Goal: Information Seeking & Learning: Learn about a topic

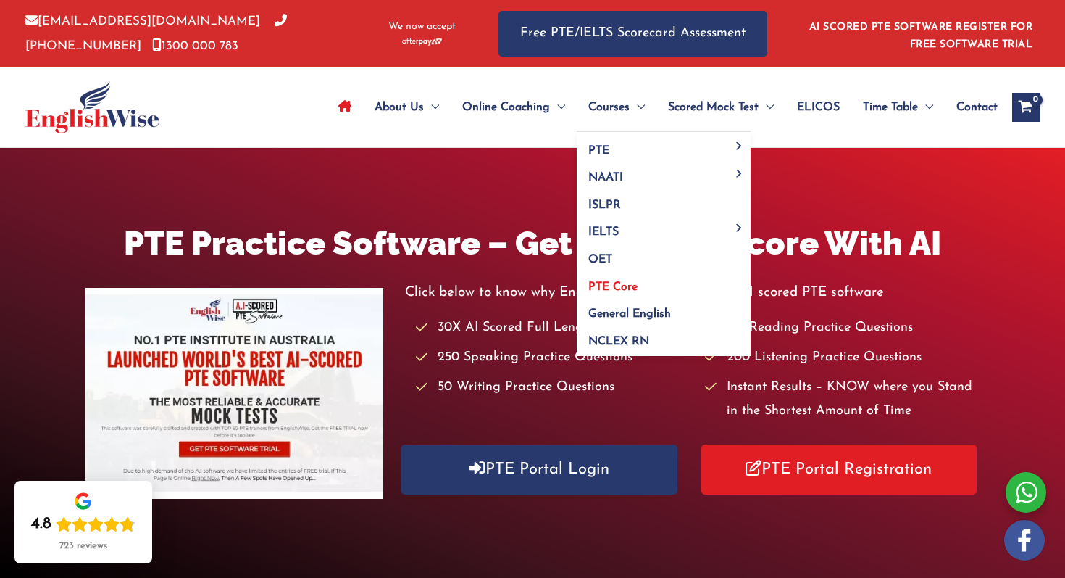
click at [618, 281] on span "PTE Core" at bounding box center [613, 287] width 49 height 12
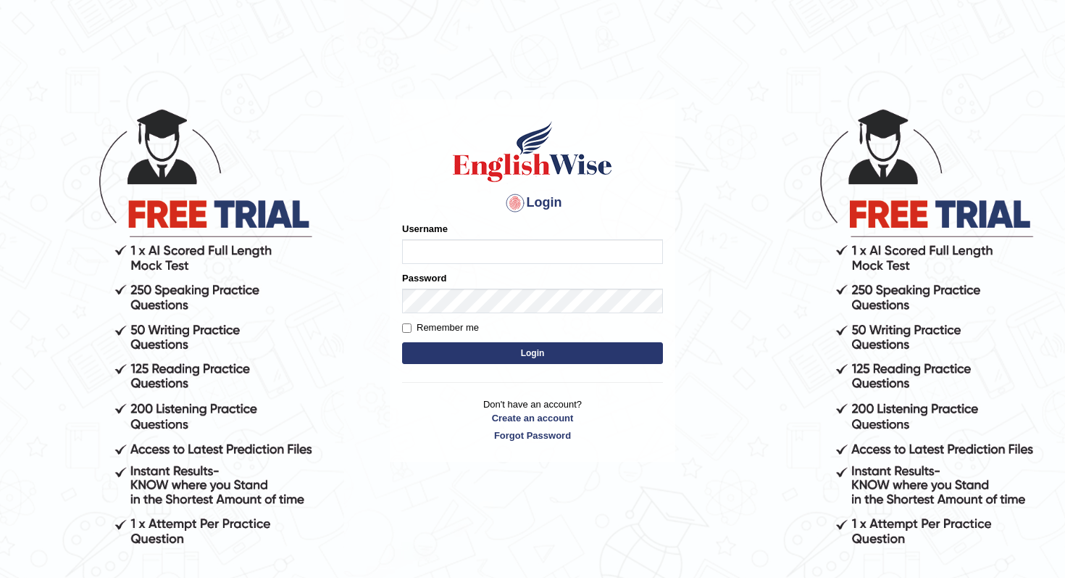
click at [496, 234] on div "Username" at bounding box center [532, 243] width 261 height 42
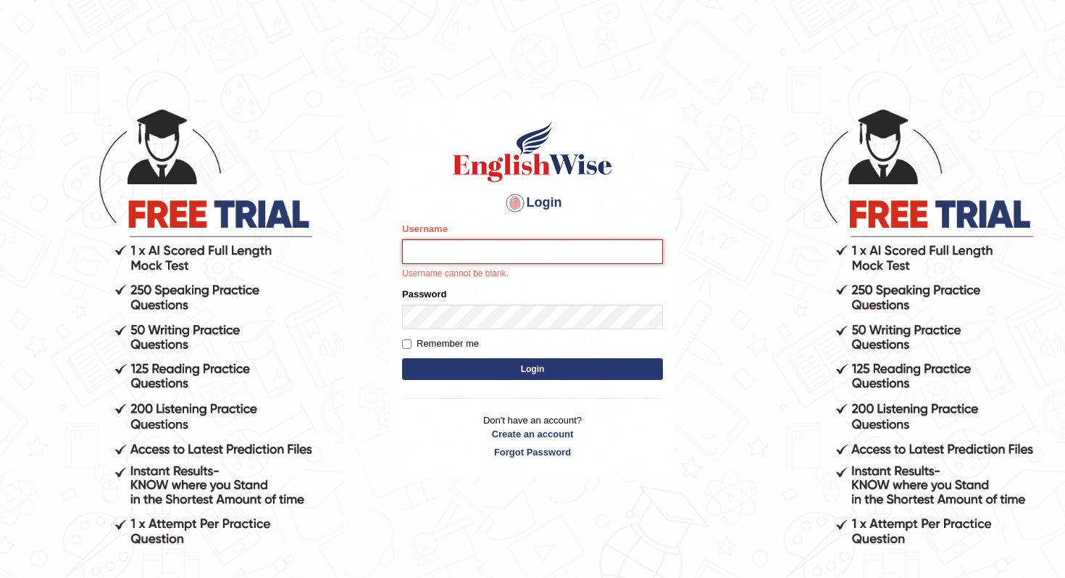
click at [498, 250] on input "Username" at bounding box center [532, 251] width 261 height 25
click at [411, 132] on h1 at bounding box center [532, 151] width 261 height 65
click at [449, 240] on input "Username" at bounding box center [532, 251] width 261 height 25
type input "simranjeetkaur_parramatta"
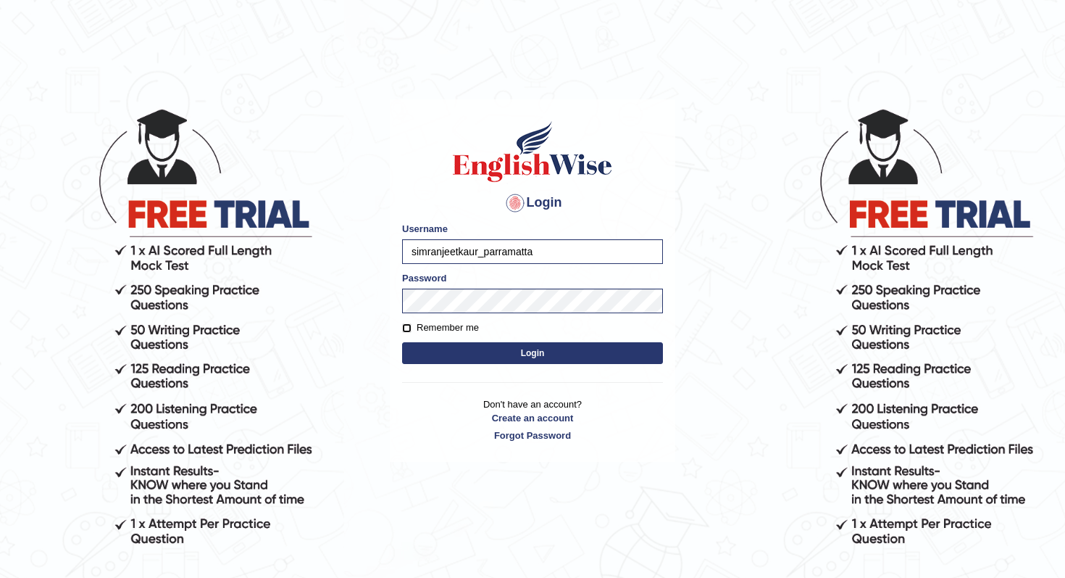
click at [408, 329] on input "Remember me" at bounding box center [406, 327] width 9 height 9
checkbox input "true"
click at [449, 354] on button "Login" at bounding box center [532, 353] width 261 height 22
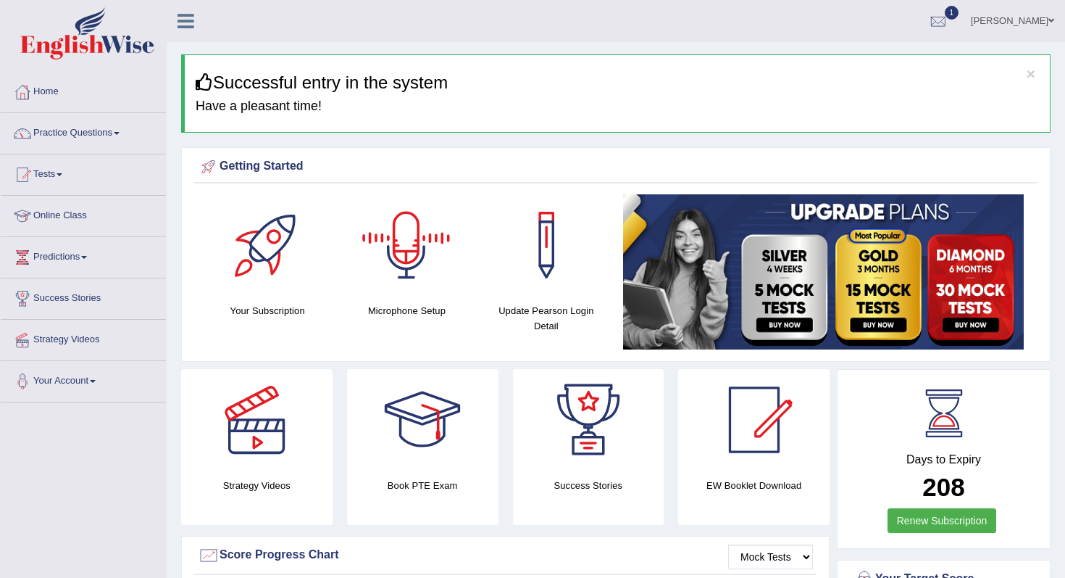
click at [415, 274] on div at bounding box center [406, 244] width 101 height 101
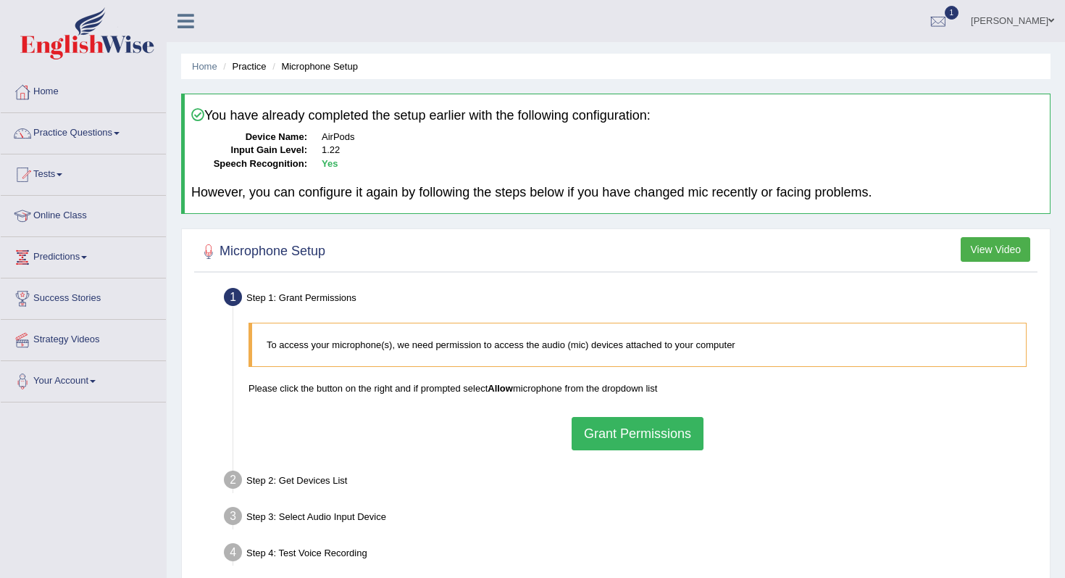
click at [661, 433] on button "Grant Permissions" at bounding box center [638, 433] width 132 height 33
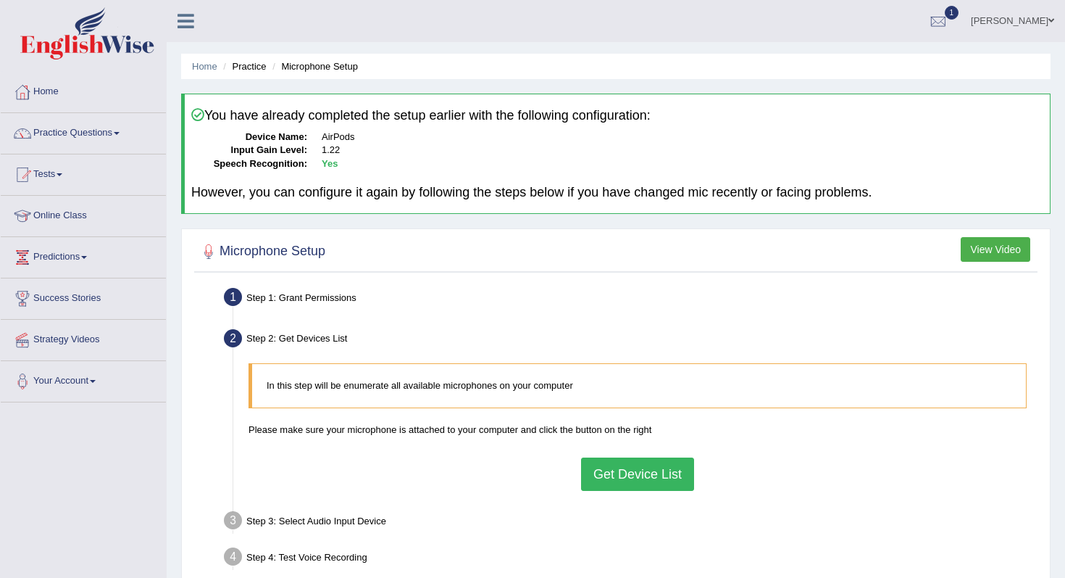
click at [649, 463] on button "Get Device List" at bounding box center [637, 473] width 113 height 33
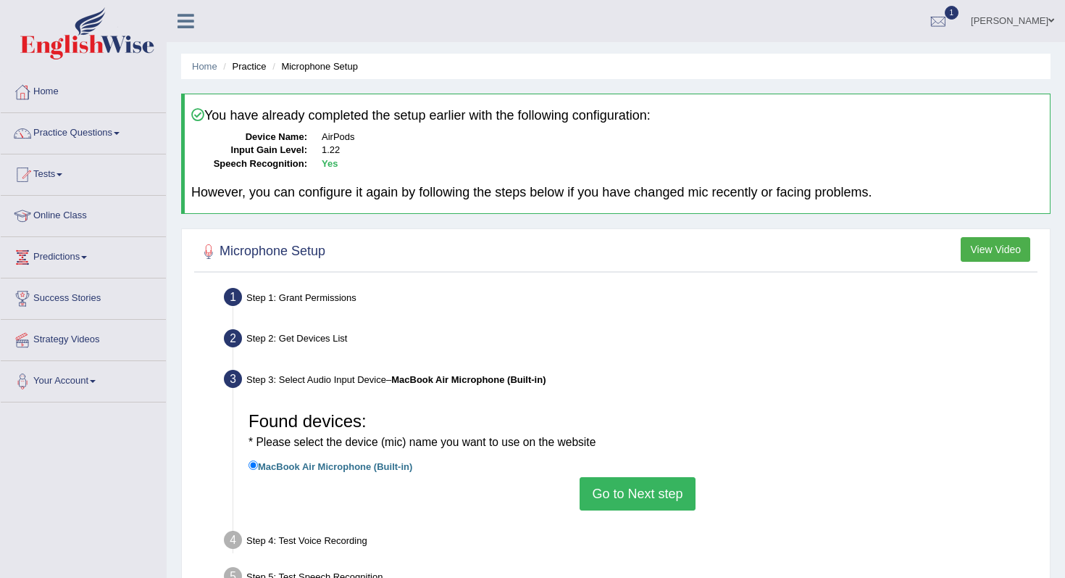
click at [652, 496] on button "Go to Next step" at bounding box center [637, 493] width 115 height 33
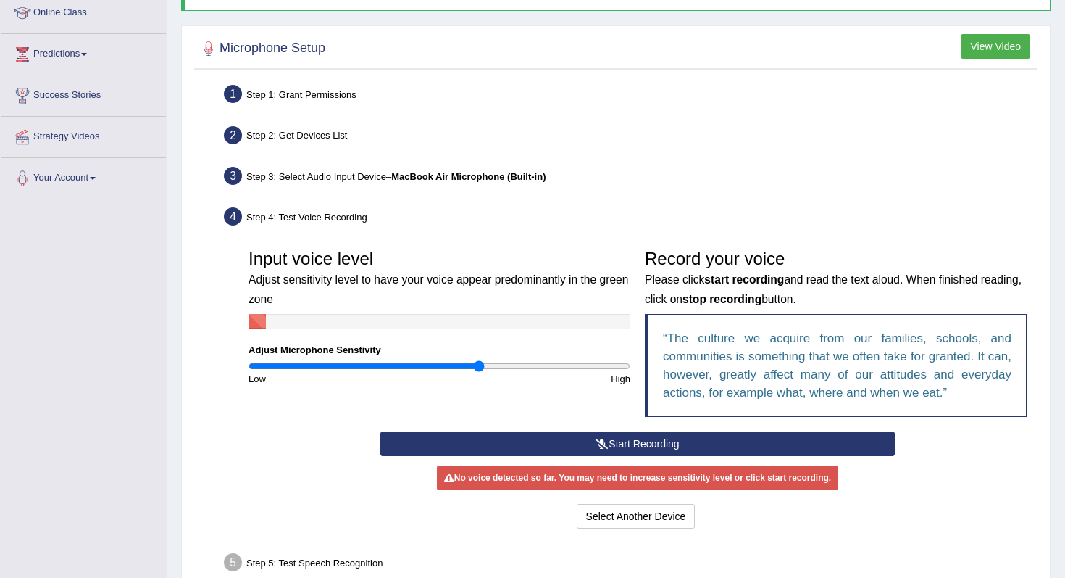
scroll to position [232, 0]
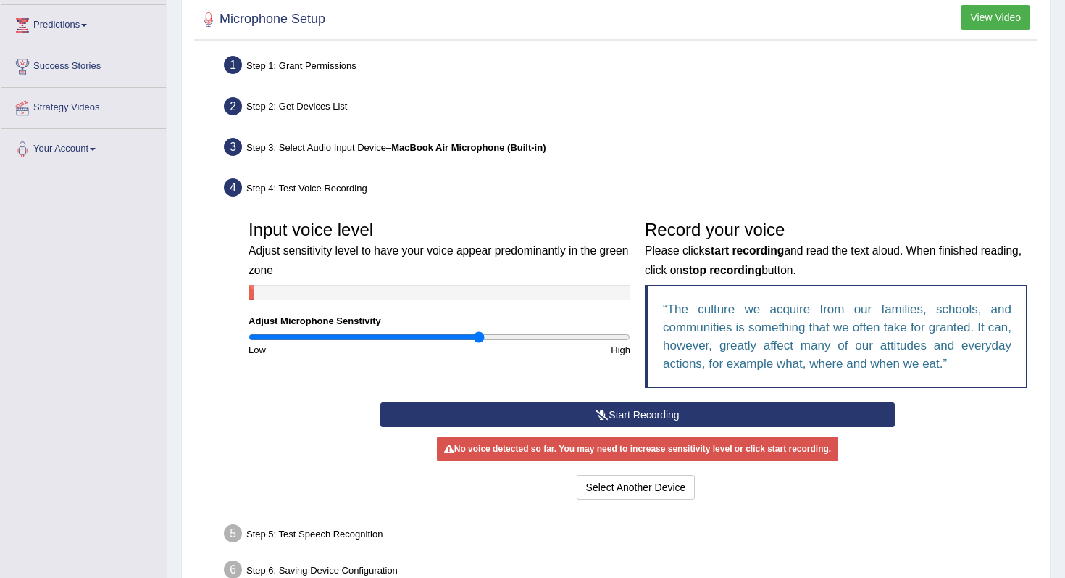
click at [551, 415] on button "Start Recording" at bounding box center [638, 414] width 514 height 25
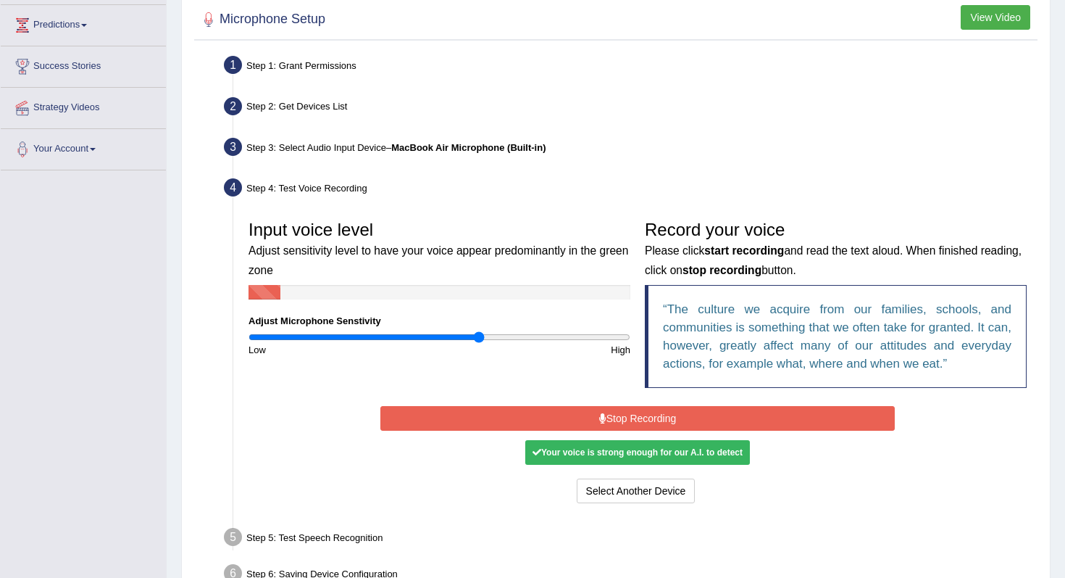
click at [567, 417] on button "Stop Recording" at bounding box center [638, 418] width 514 height 25
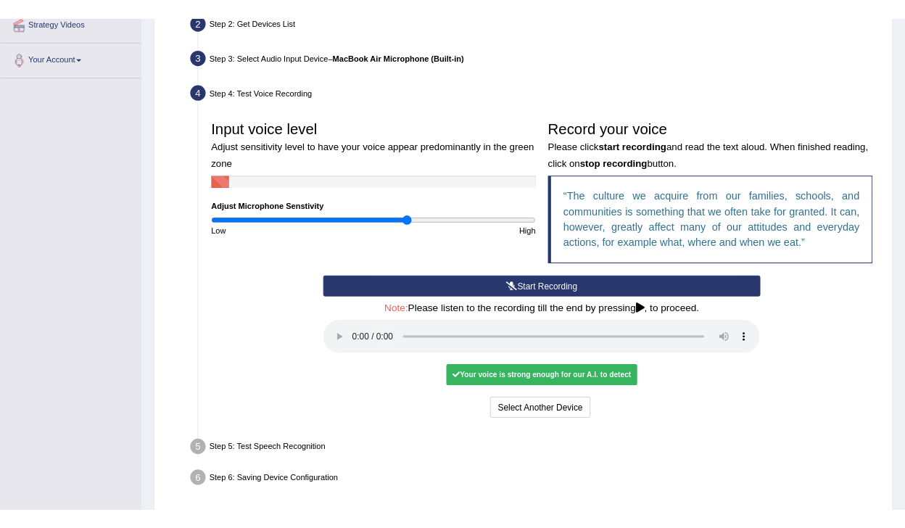
scroll to position [385, 0]
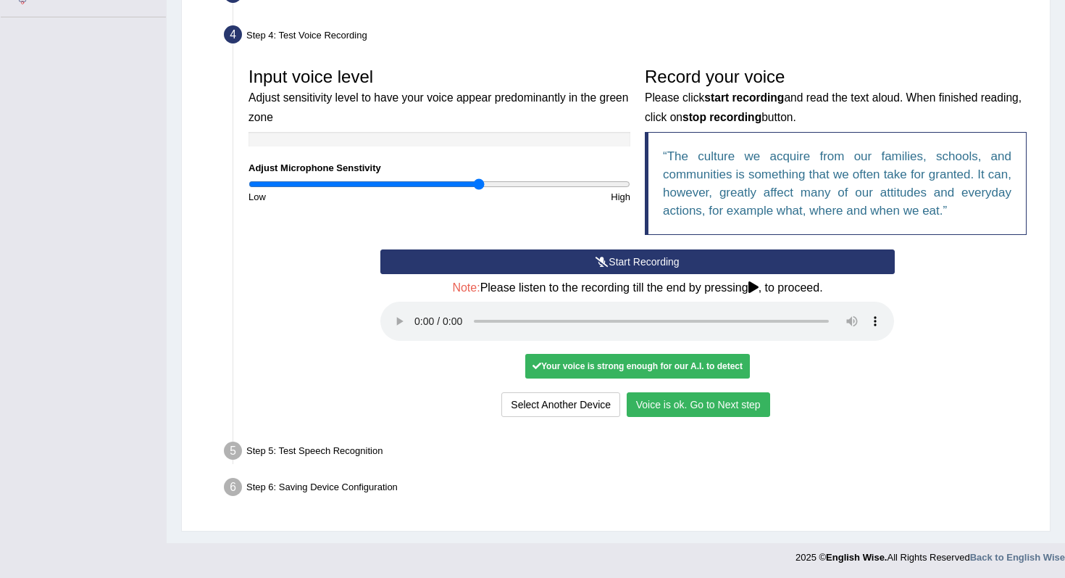
click at [952, 299] on div "Start Recording Stop Recording Note: Please listen to the recording till the en…" at bounding box center [637, 334] width 793 height 171
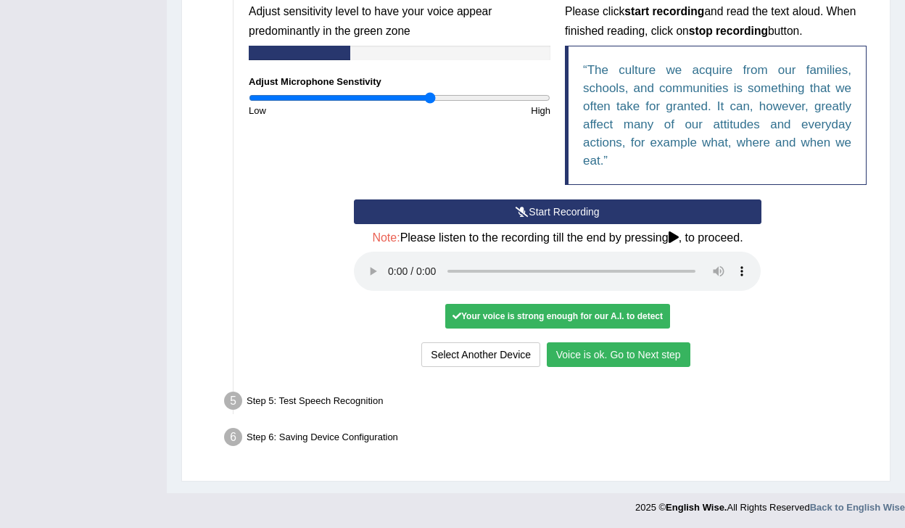
scroll to position [486, 0]
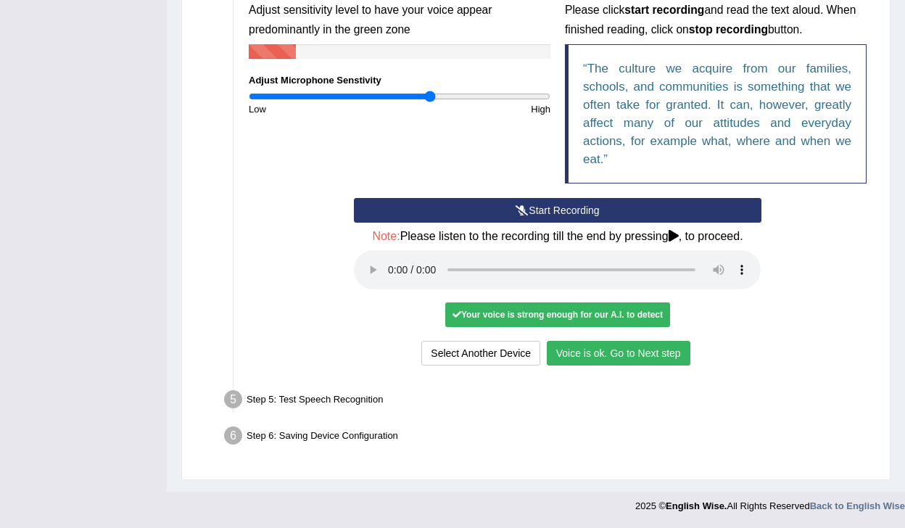
click at [351, 403] on div "Step 5: Test Speech Recognition" at bounding box center [549, 402] width 665 height 32
click at [658, 362] on button "Voice is ok. Go to Next step" at bounding box center [618, 353] width 144 height 25
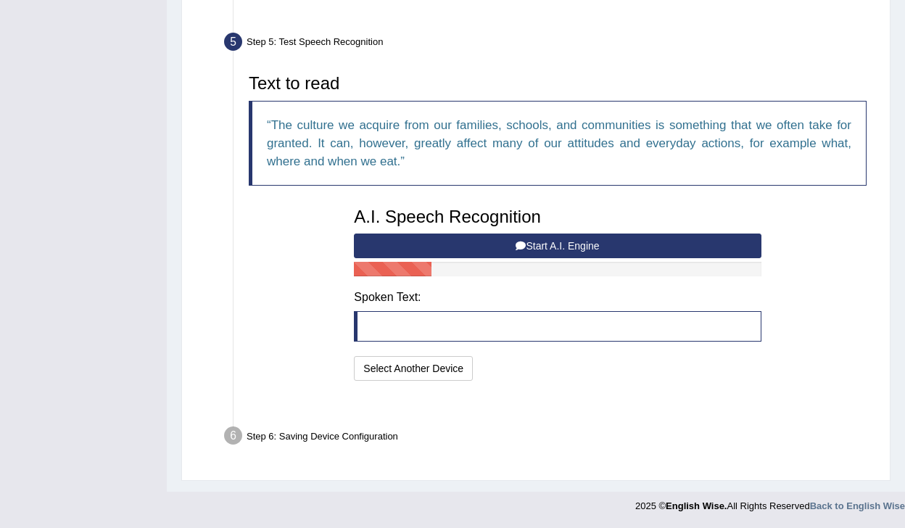
scroll to position [411, 0]
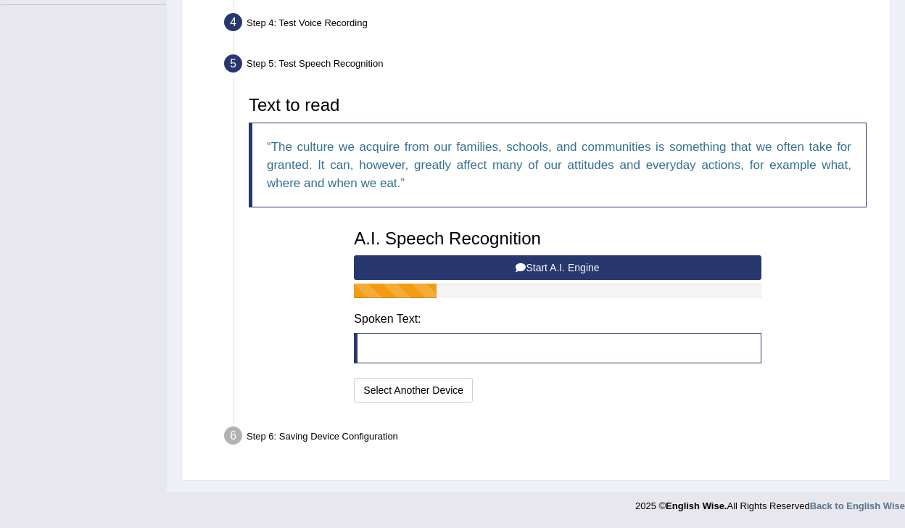
click at [467, 260] on button "Start A.I. Engine" at bounding box center [557, 267] width 407 height 25
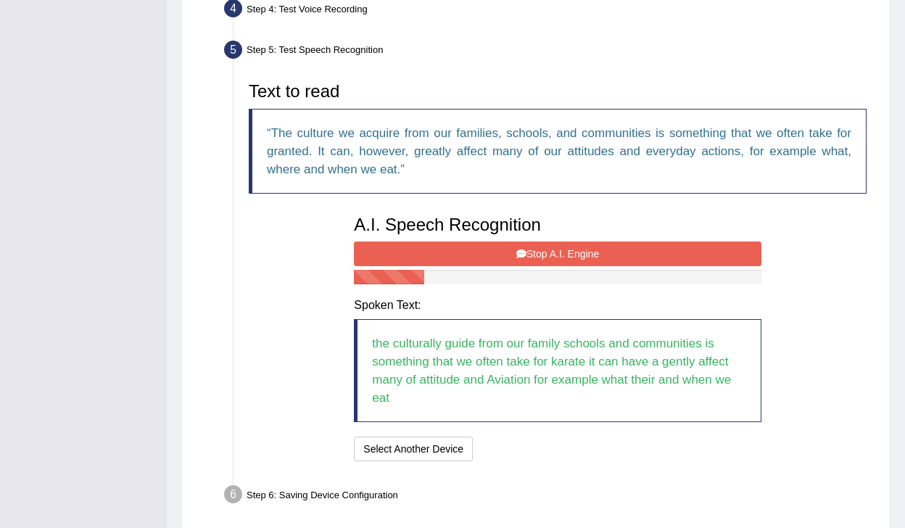
click at [560, 266] on button "Stop A.I. Engine" at bounding box center [557, 253] width 407 height 25
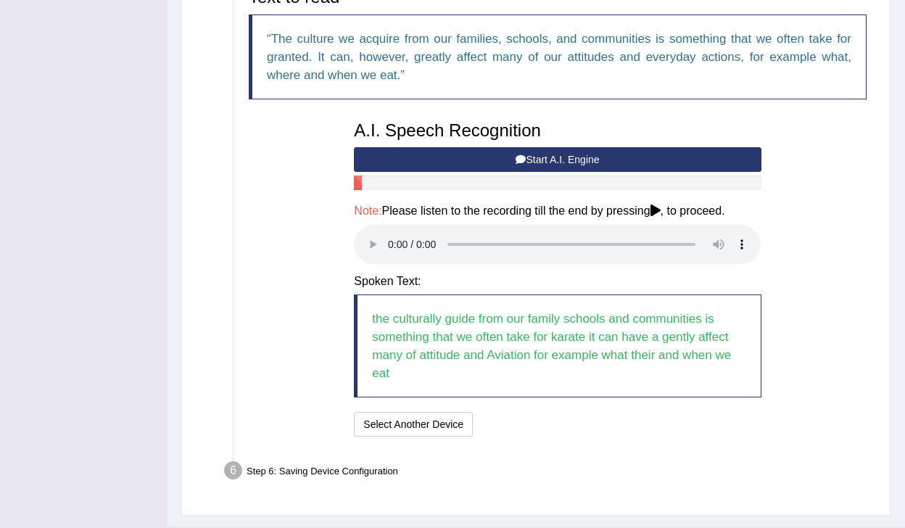
scroll to position [554, 0]
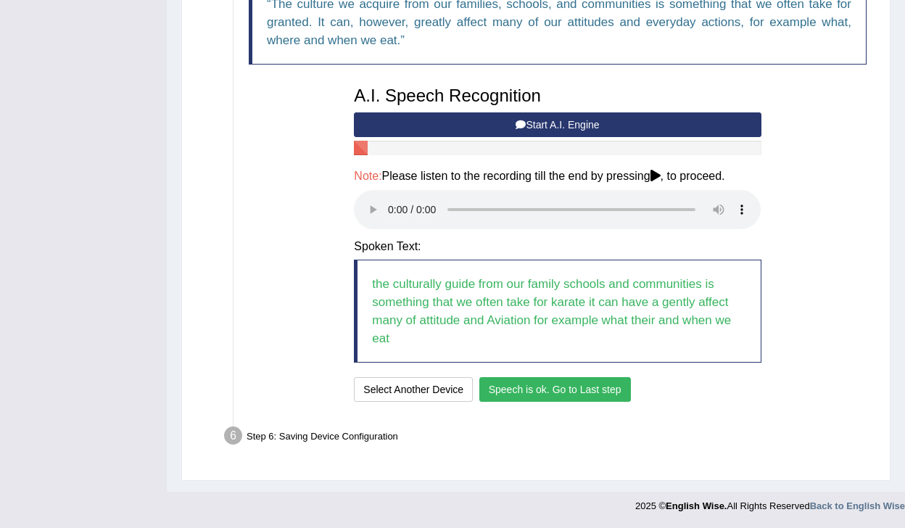
click at [579, 396] on button "Speech is ok. Go to Last step" at bounding box center [554, 389] width 151 height 25
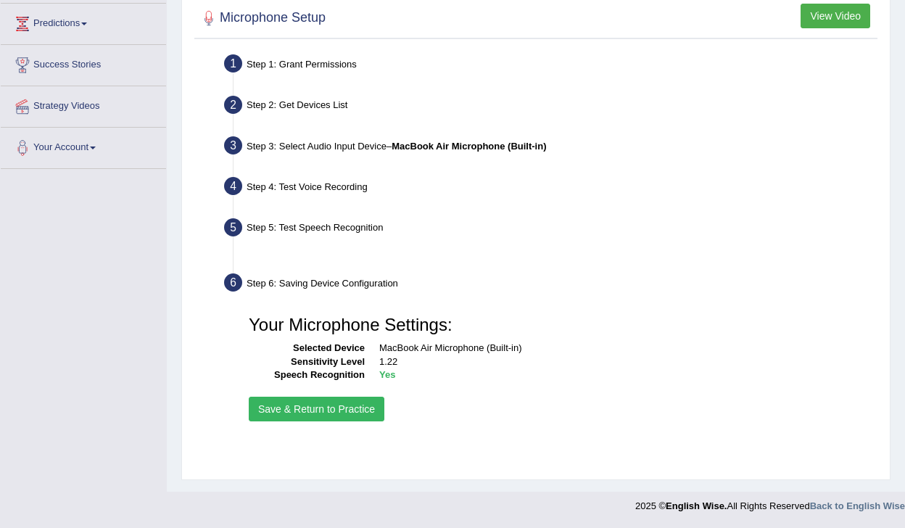
scroll to position [233, 0]
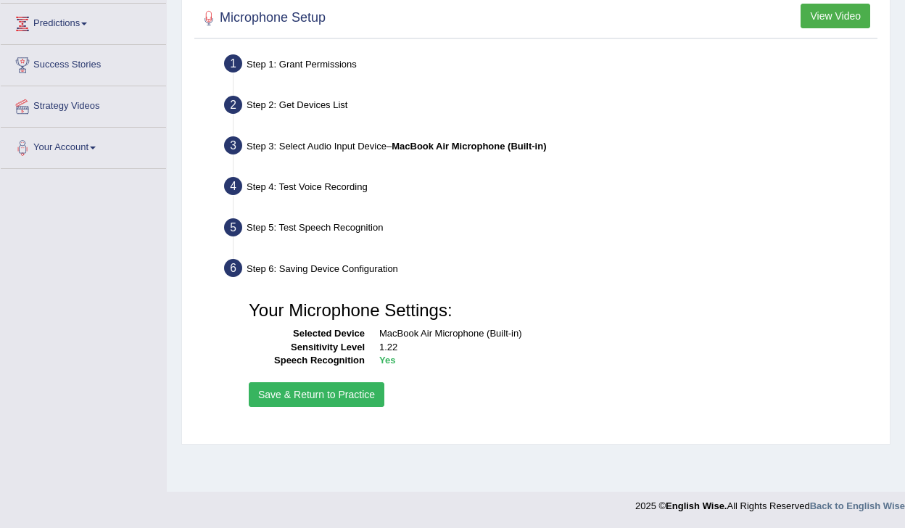
click at [317, 407] on button "Save & Return to Practice" at bounding box center [317, 394] width 136 height 25
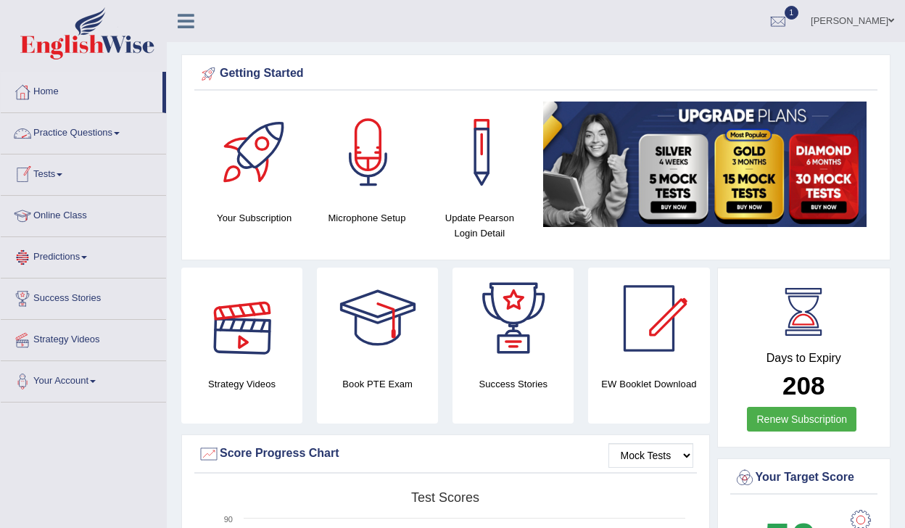
click at [93, 132] on link "Practice Questions" at bounding box center [83, 131] width 165 height 36
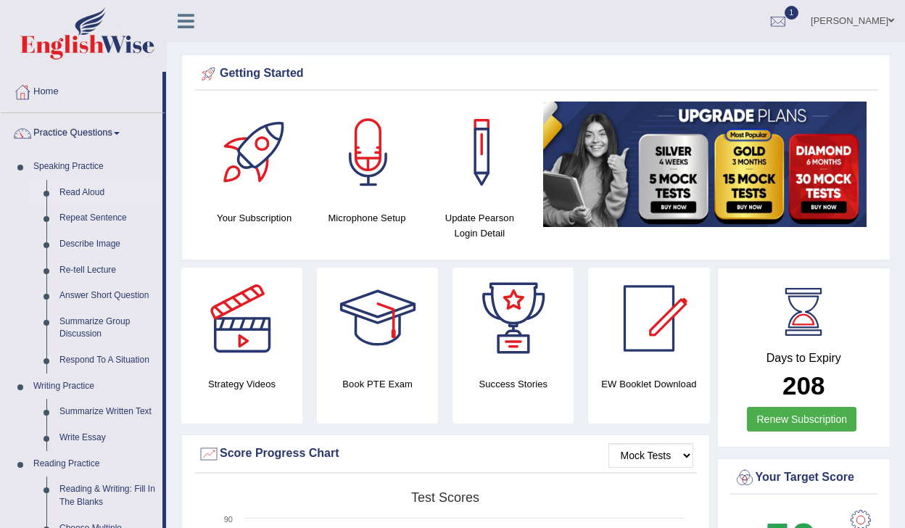
click at [88, 193] on link "Read Aloud" at bounding box center [107, 193] width 109 height 26
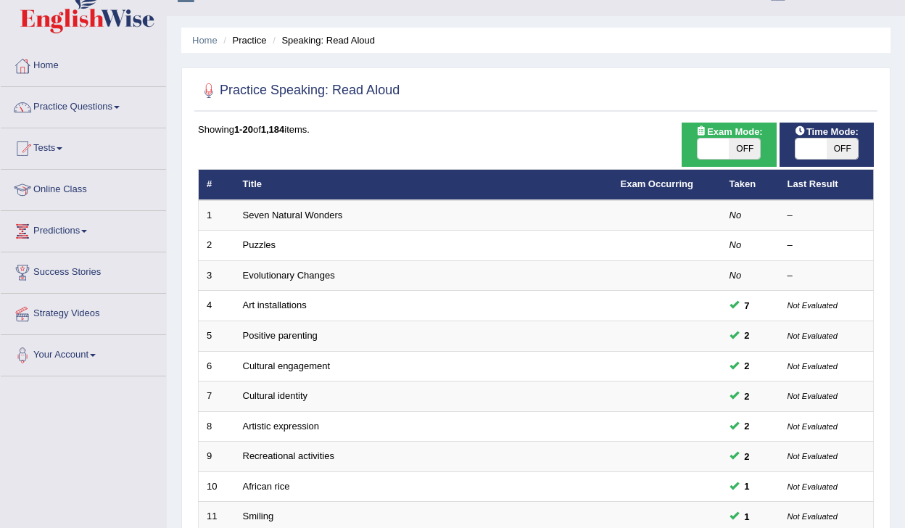
scroll to position [29, 0]
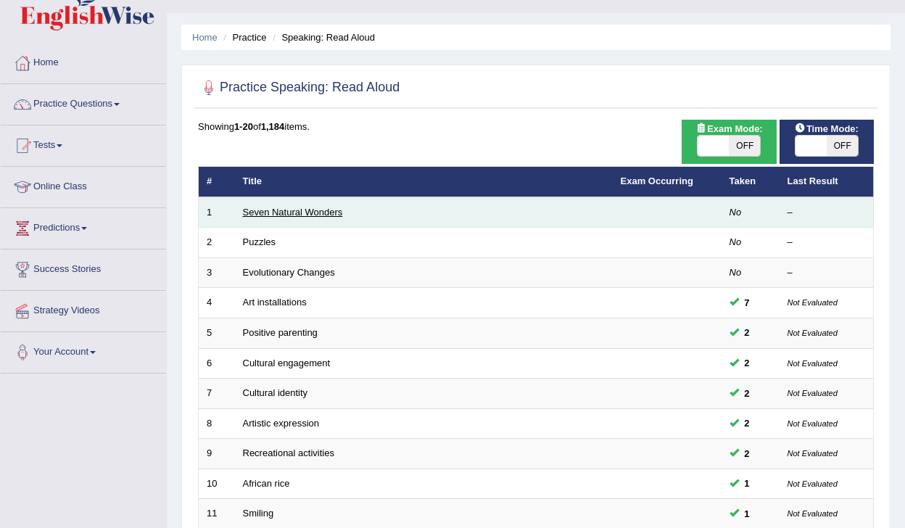
click at [306, 209] on link "Seven Natural Wonders" at bounding box center [293, 212] width 100 height 11
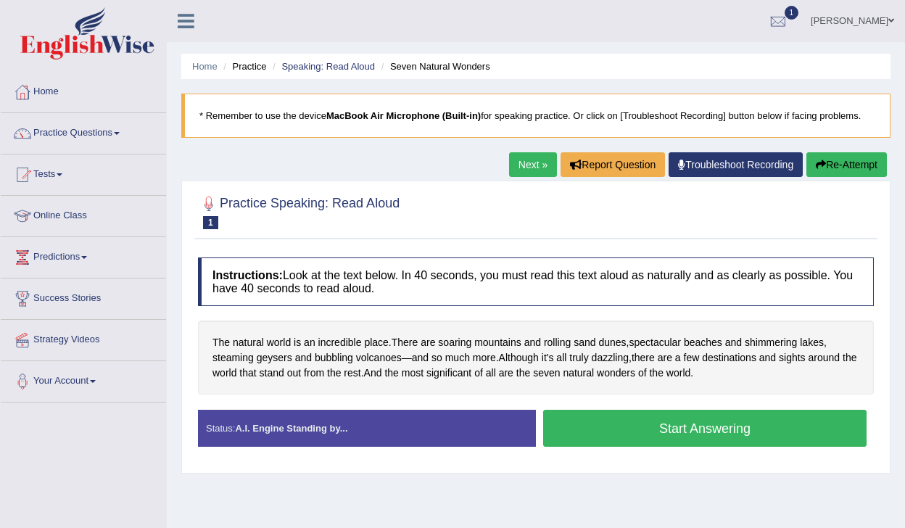
click at [618, 431] on button "Start Answering" at bounding box center [704, 428] width 323 height 37
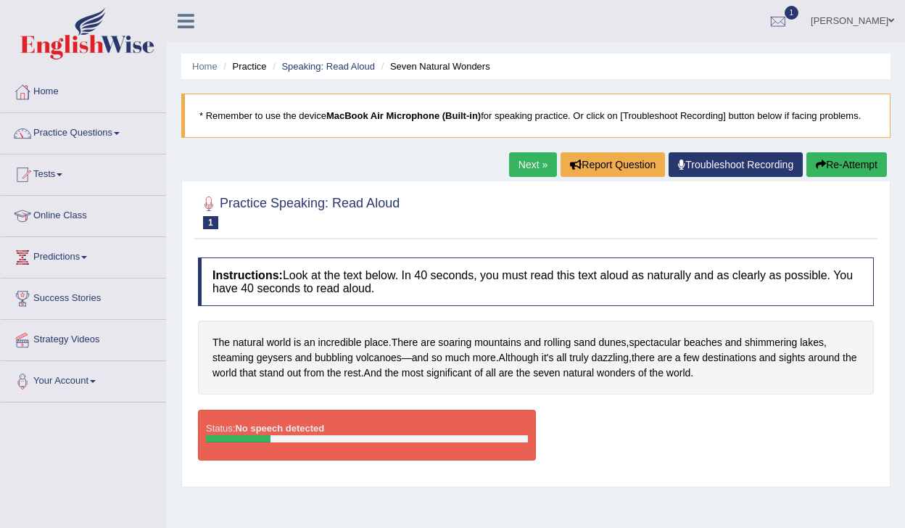
click at [288, 436] on div at bounding box center [367, 438] width 322 height 7
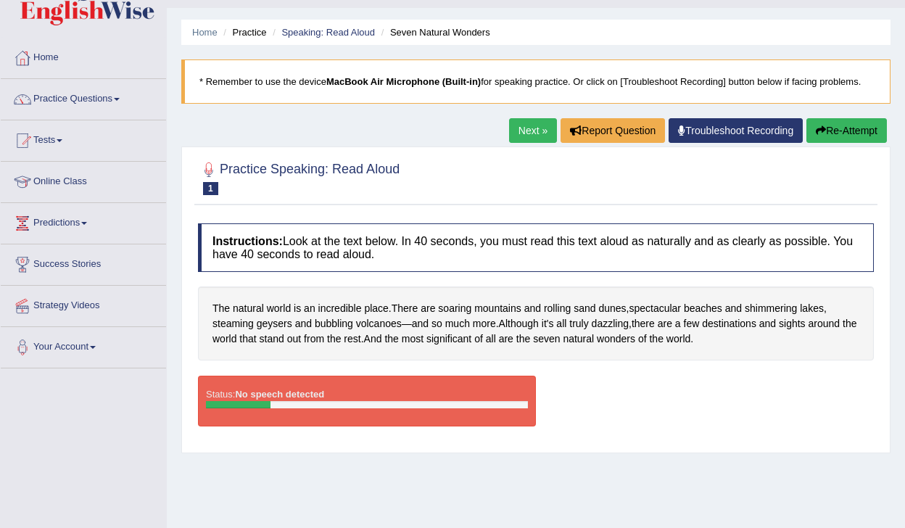
scroll to position [29, 0]
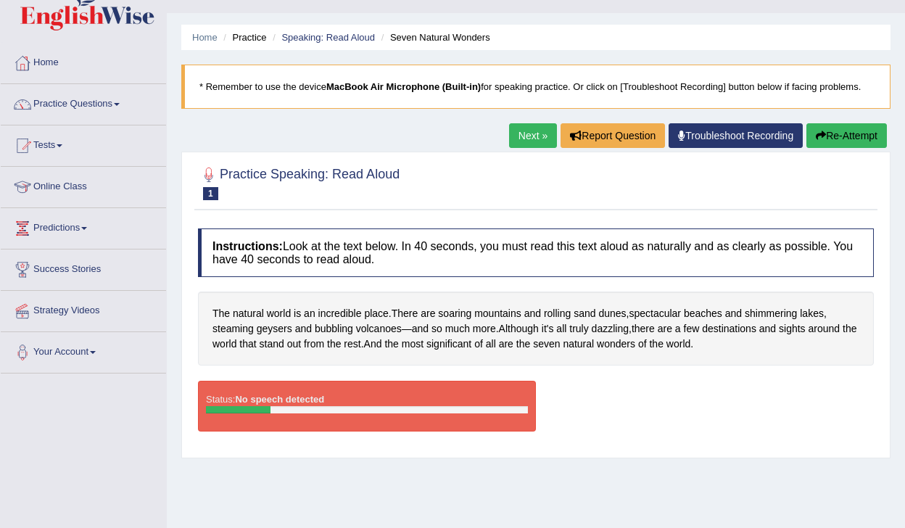
click at [513, 139] on link "Next »" at bounding box center [533, 135] width 48 height 25
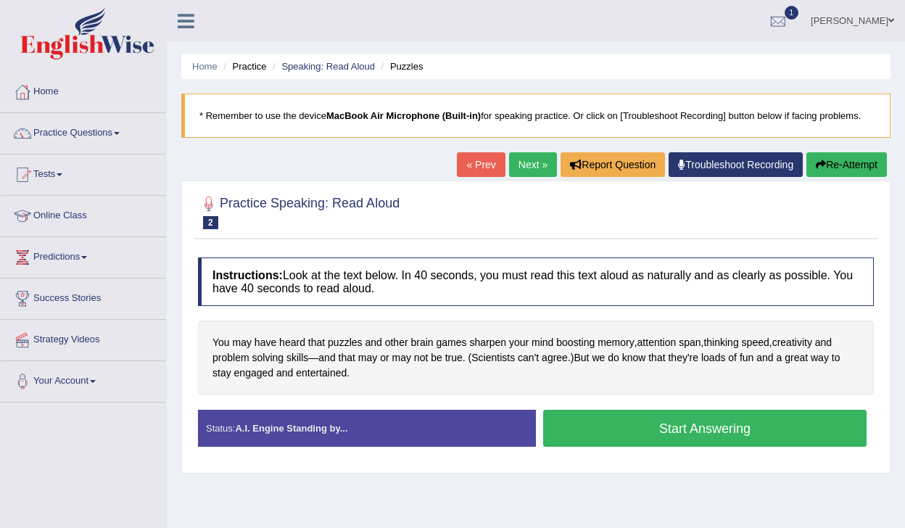
click at [472, 159] on link "« Prev" at bounding box center [481, 164] width 48 height 25
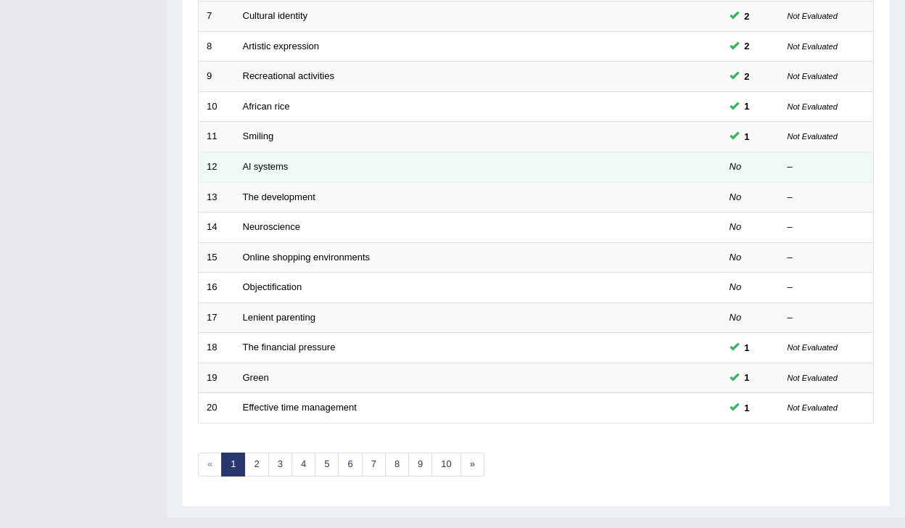
scroll to position [432, 0]
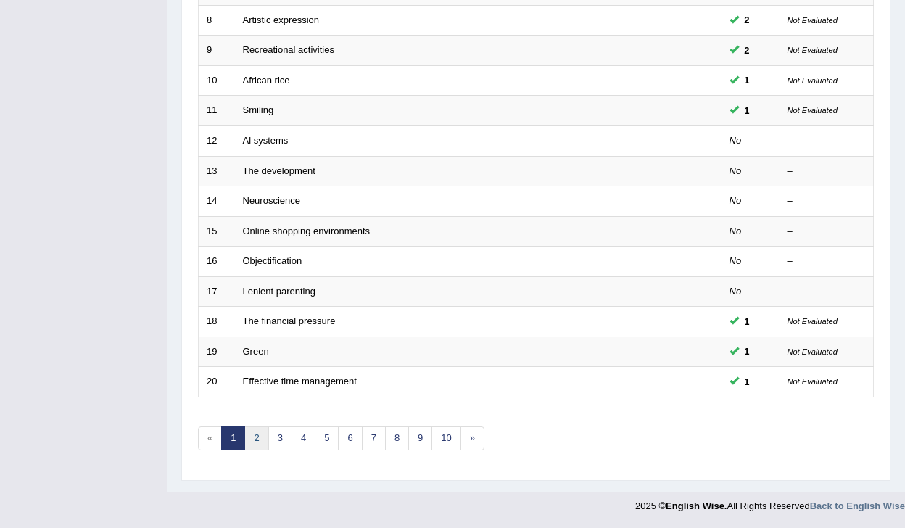
click at [249, 444] on link "2" at bounding box center [256, 438] width 24 height 24
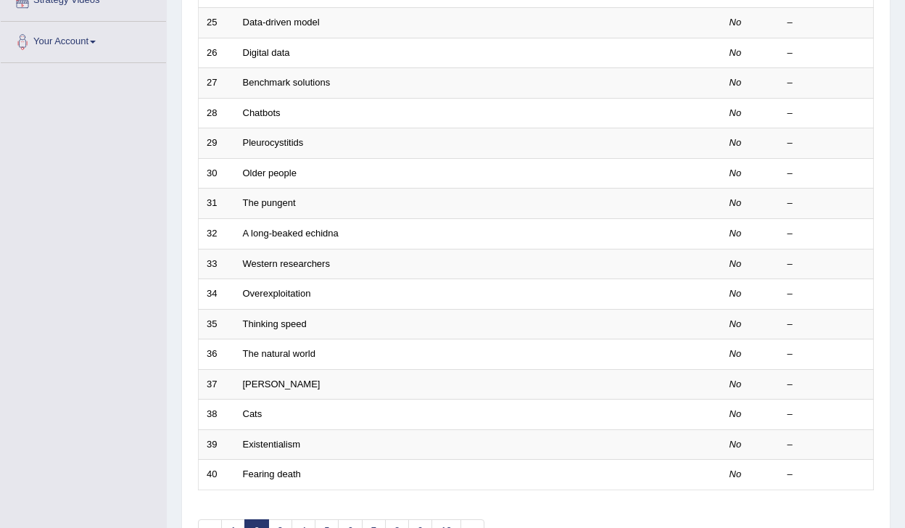
scroll to position [319, 0]
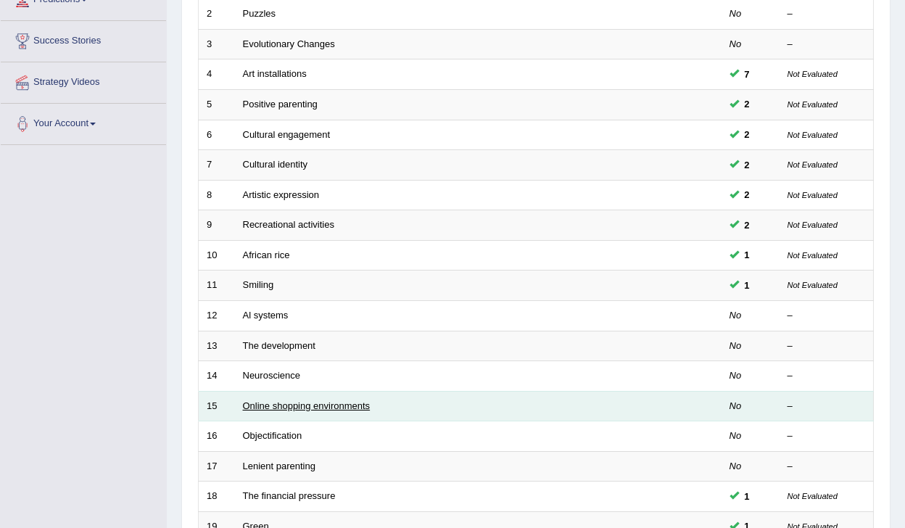
scroll to position [286, 0]
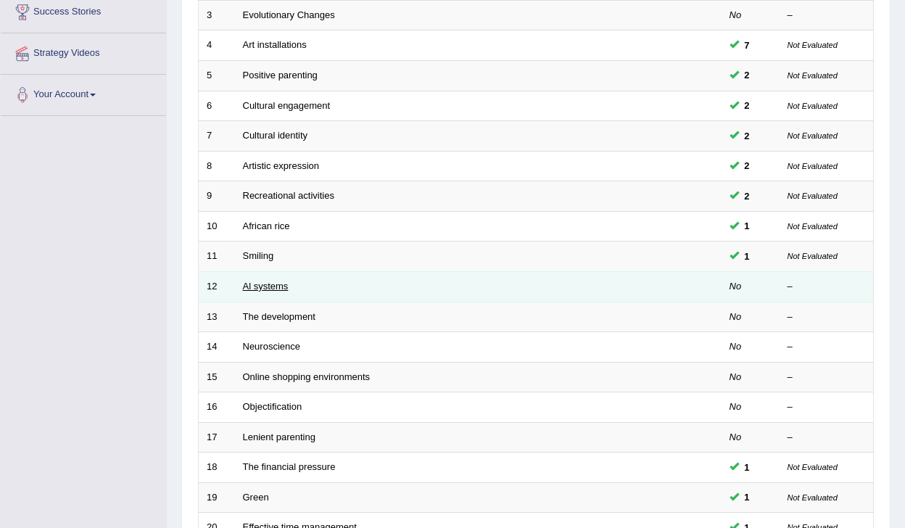
click at [253, 288] on link "Al systems" at bounding box center [266, 285] width 46 height 11
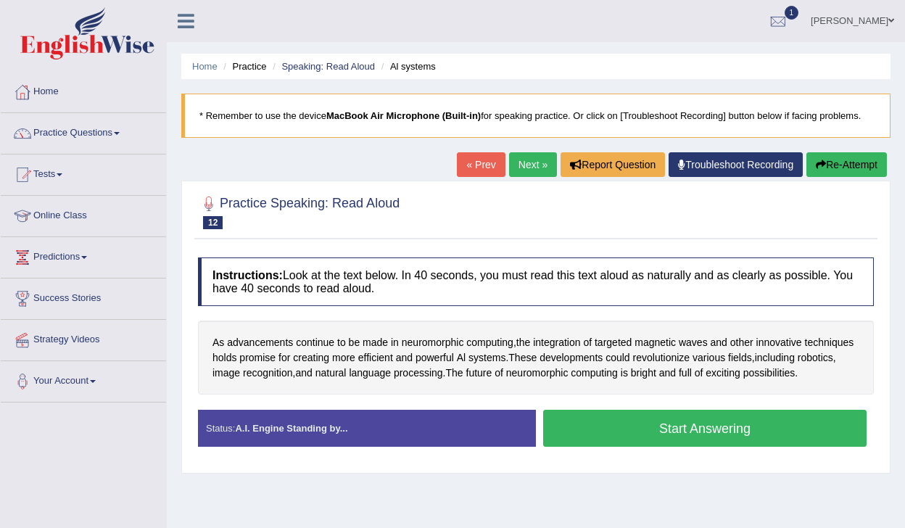
click at [604, 424] on button "Start Answering" at bounding box center [704, 428] width 323 height 37
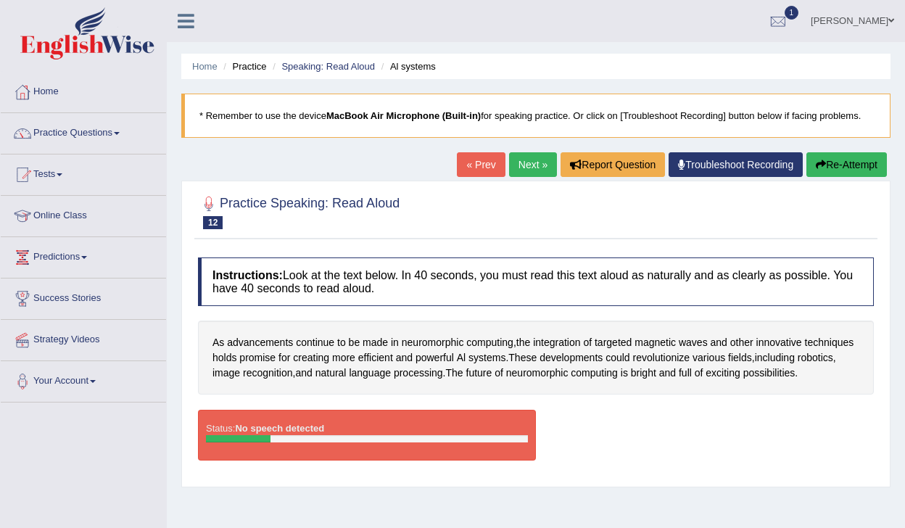
click at [517, 451] on div "Status: No speech detected" at bounding box center [367, 435] width 338 height 51
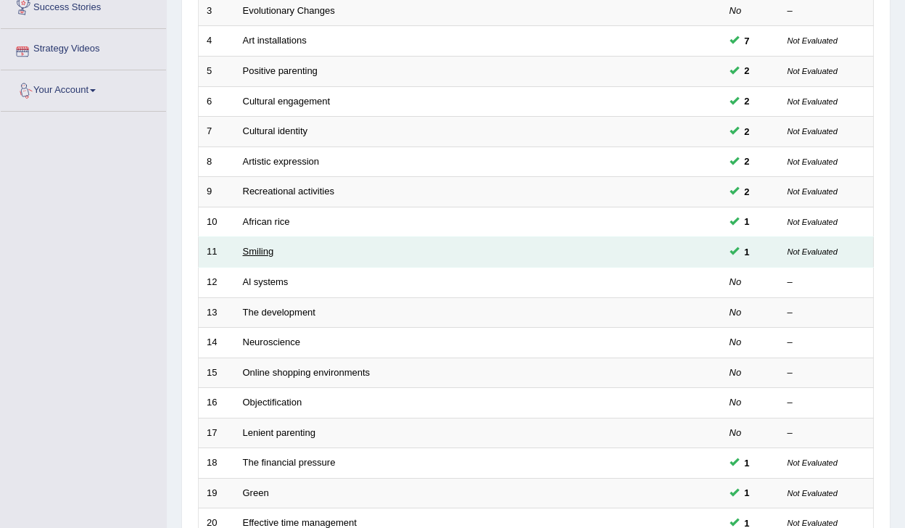
click at [270, 250] on link "Smiling" at bounding box center [258, 251] width 31 height 11
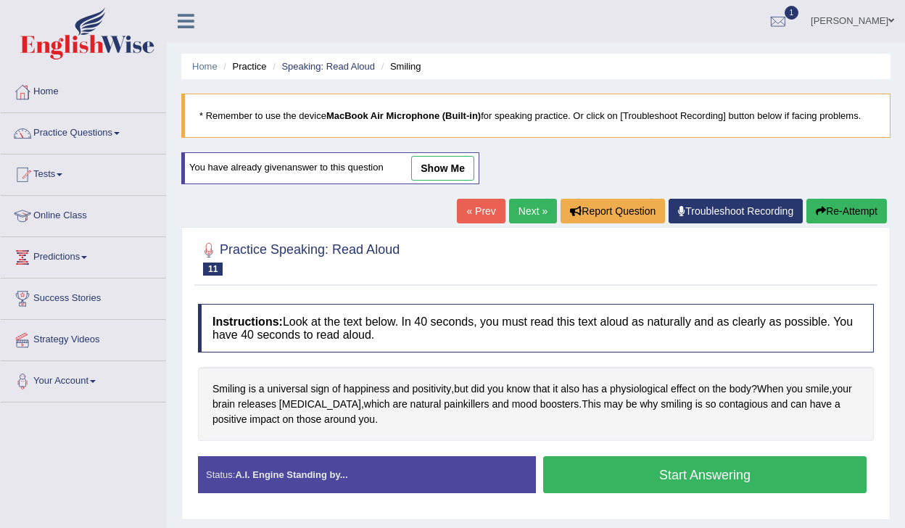
click at [588, 464] on button "Start Answering" at bounding box center [704, 474] width 323 height 37
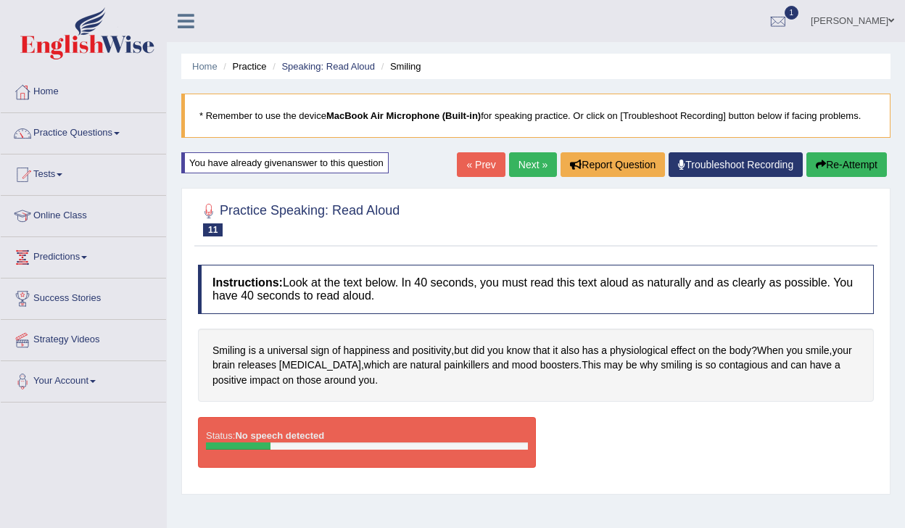
click at [603, 461] on div "Status: No speech detected Start Answering Stop Recording" at bounding box center [536, 449] width 676 height 65
click at [617, 446] on div "Status: No speech detected Start Answering Stop Recording" at bounding box center [536, 449] width 676 height 65
